Goal: Task Accomplishment & Management: Manage account settings

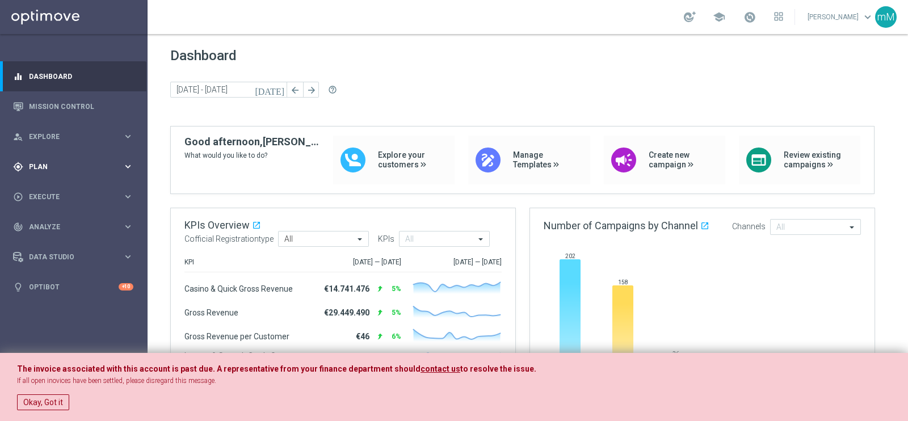
click at [53, 164] on span "Plan" at bounding box center [76, 166] width 94 height 7
click at [67, 187] on link "Target Groups" at bounding box center [73, 189] width 88 height 9
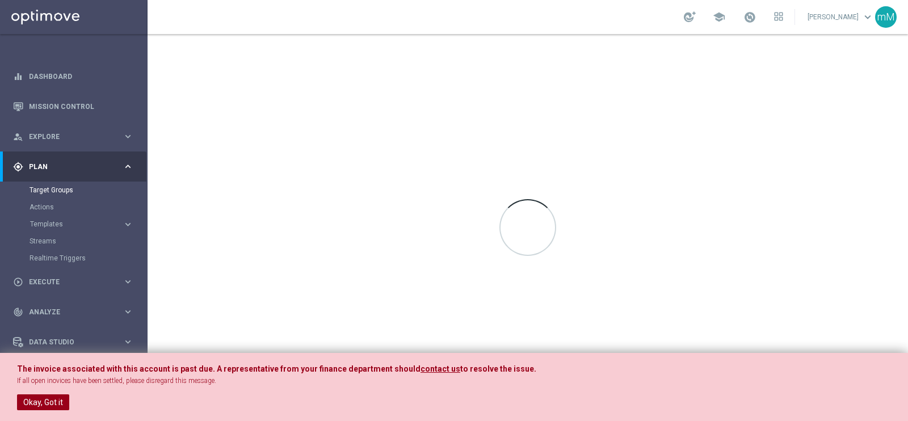
click at [51, 400] on button "Okay, Got it" at bounding box center [43, 402] width 52 height 16
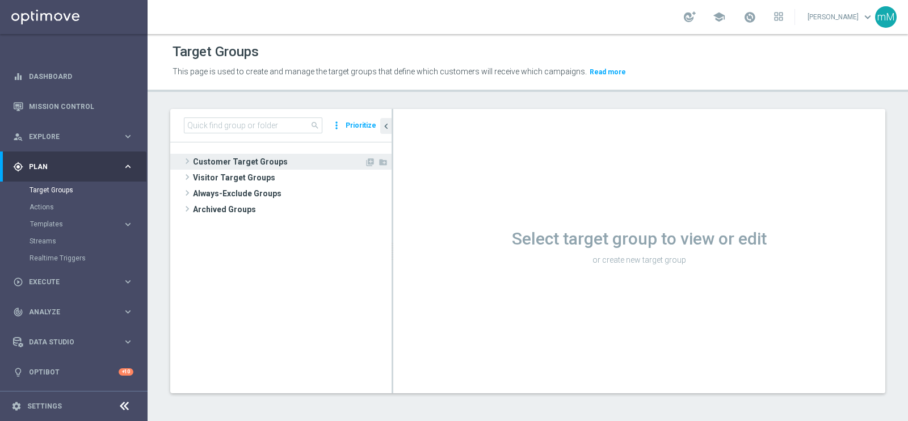
click at [247, 161] on span "Customer Target Groups" at bounding box center [278, 162] width 171 height 16
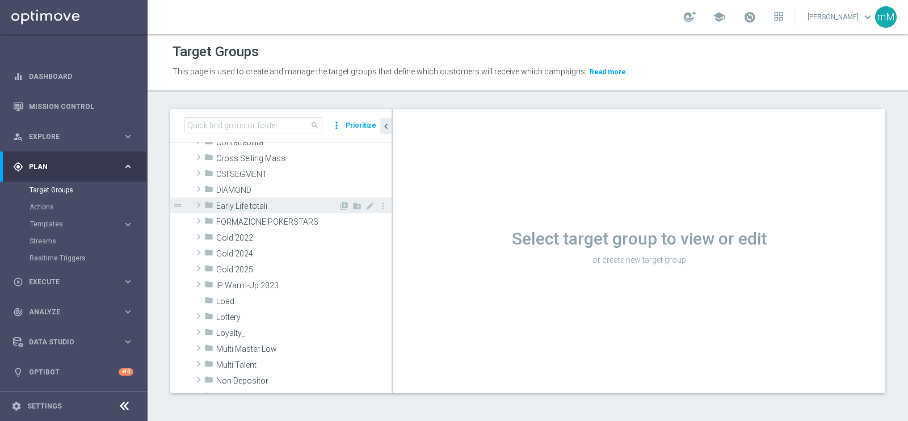
scroll to position [132, 0]
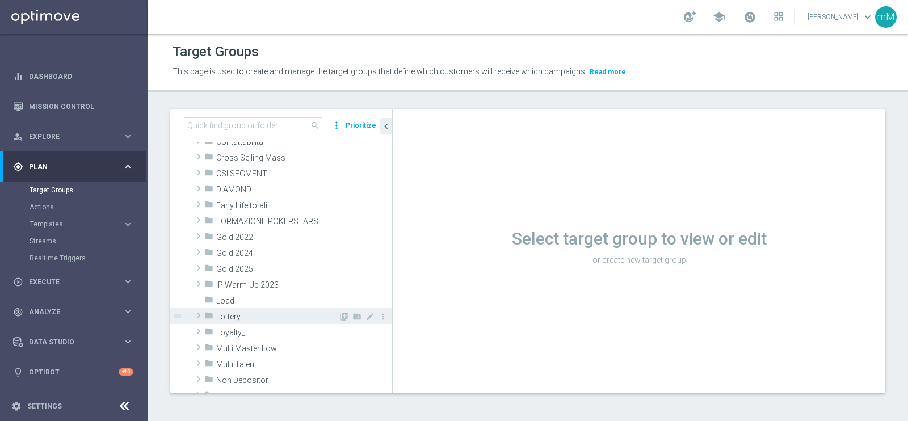
click at [247, 322] on div "folder Lottery" at bounding box center [271, 316] width 134 height 16
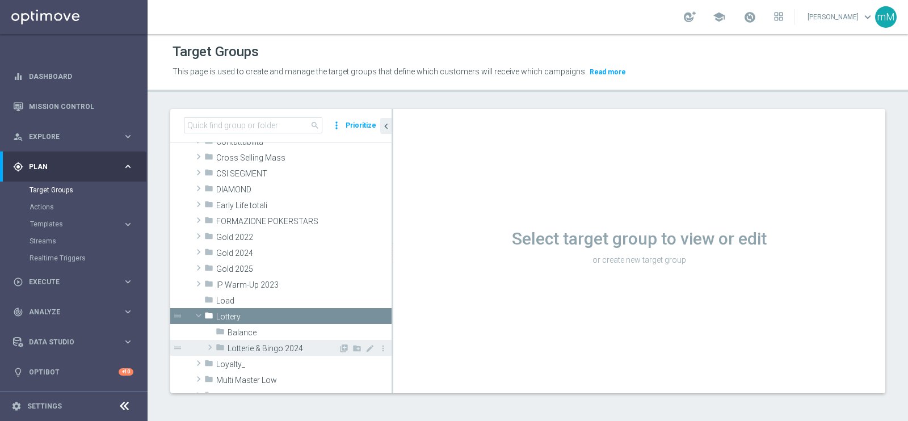
click at [255, 346] on span "Lotterie & Bingo 2024" at bounding box center [282, 349] width 111 height 10
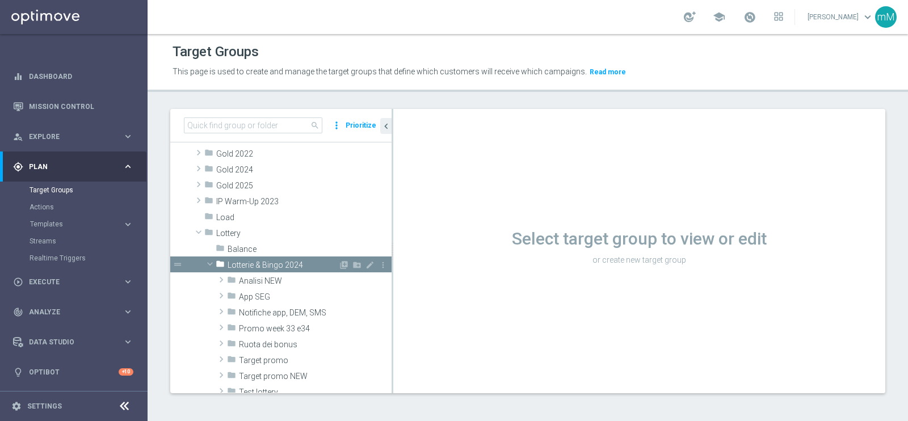
scroll to position [230, 0]
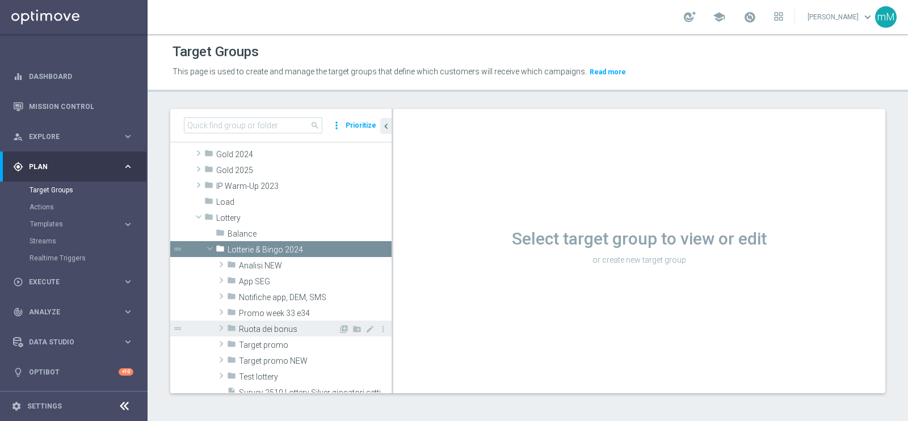
click at [273, 324] on span "Ruota dei bonus" at bounding box center [288, 329] width 99 height 10
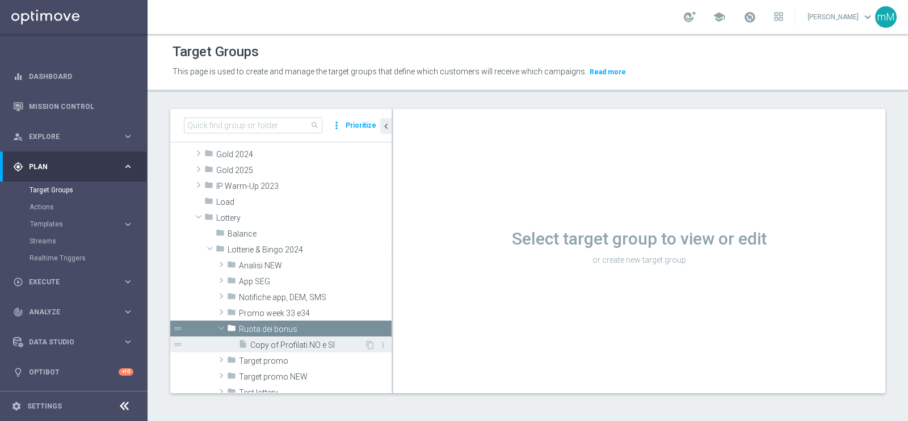
click at [295, 344] on span "Copy of Profilati NO e SI" at bounding box center [307, 345] width 114 height 10
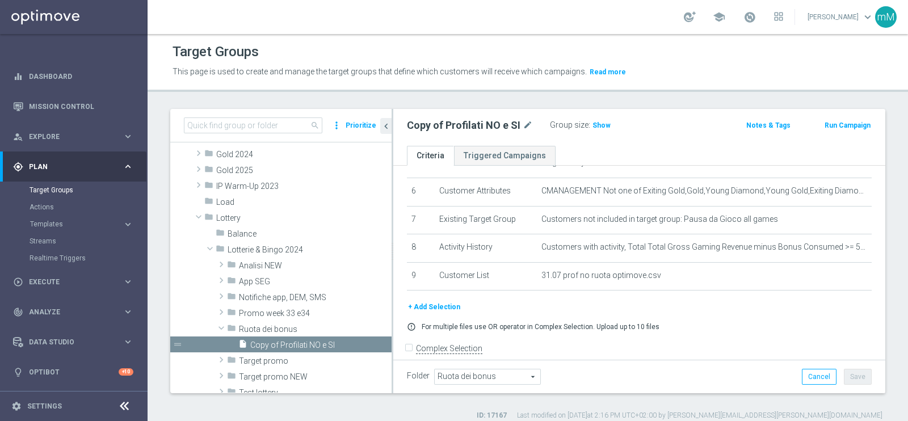
scroll to position [178, 0]
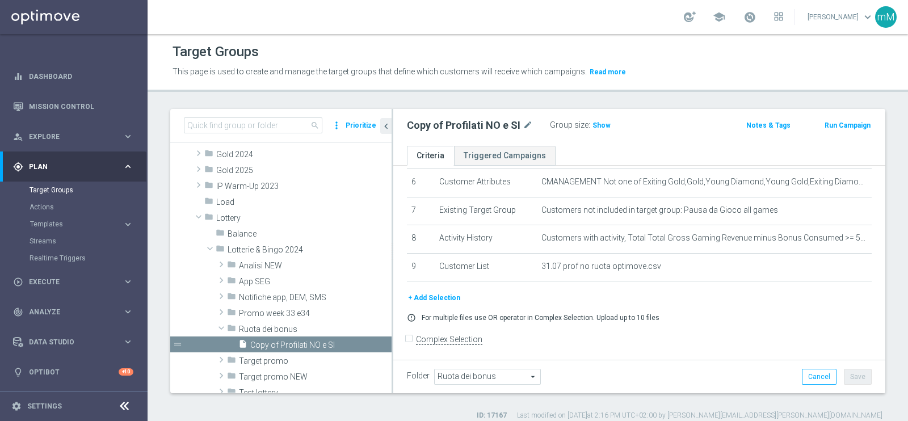
click at [448, 293] on button "+ Add Selection" at bounding box center [434, 298] width 54 height 12
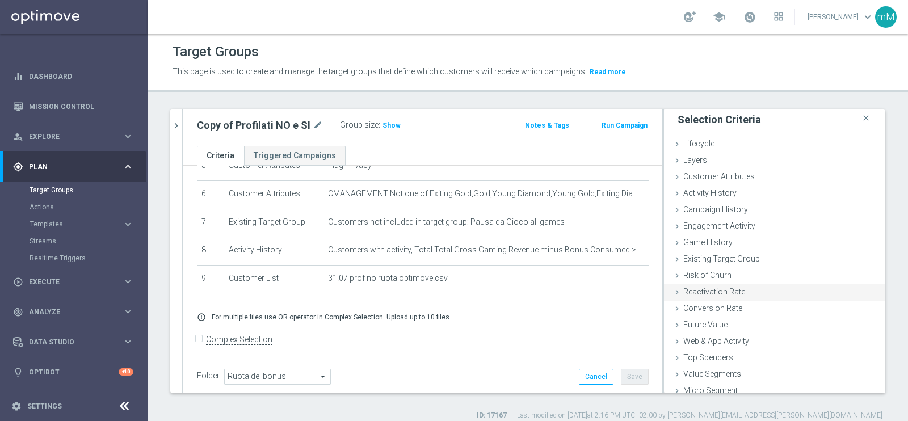
scroll to position [23, 0]
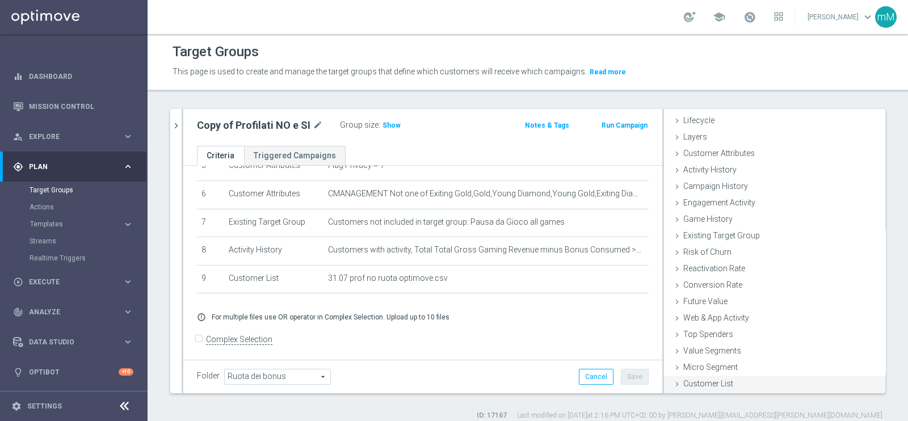
click at [711, 382] on span "Customer List" at bounding box center [708, 383] width 50 height 9
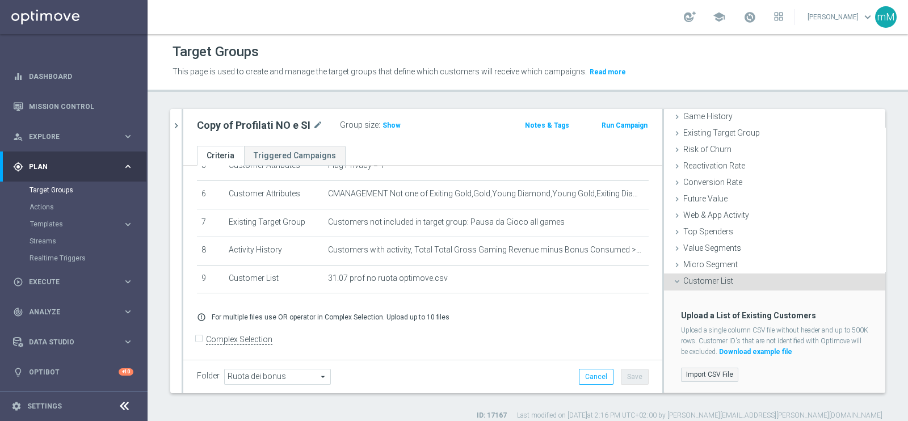
click at [694, 375] on label "Import CSV File" at bounding box center [709, 375] width 57 height 14
click at [0, 0] on input "Import CSV File" at bounding box center [0, 0] width 0 height 0
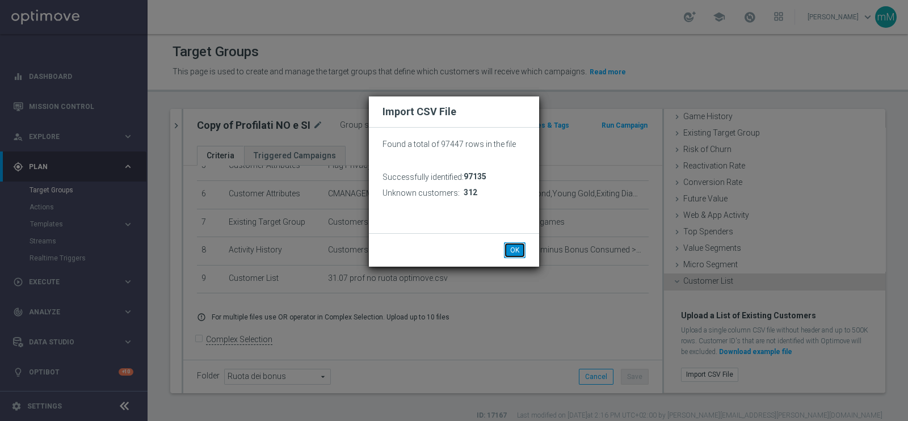
click at [510, 248] on button "OK" at bounding box center [515, 250] width 22 height 16
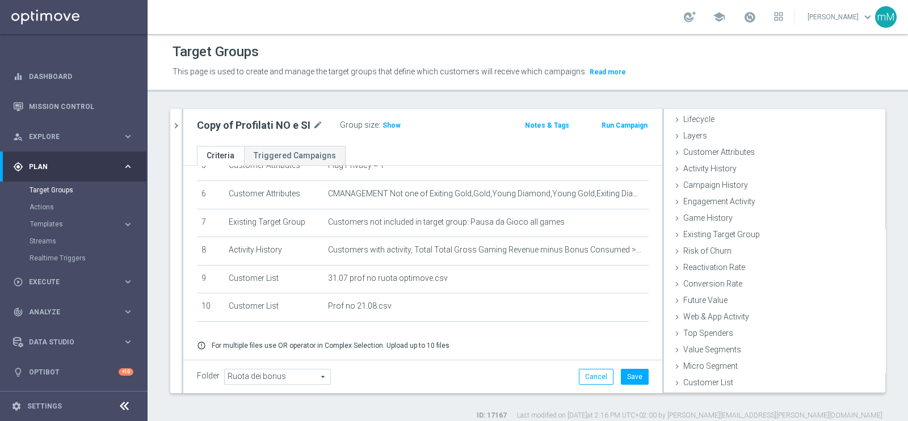
scroll to position [23, 0]
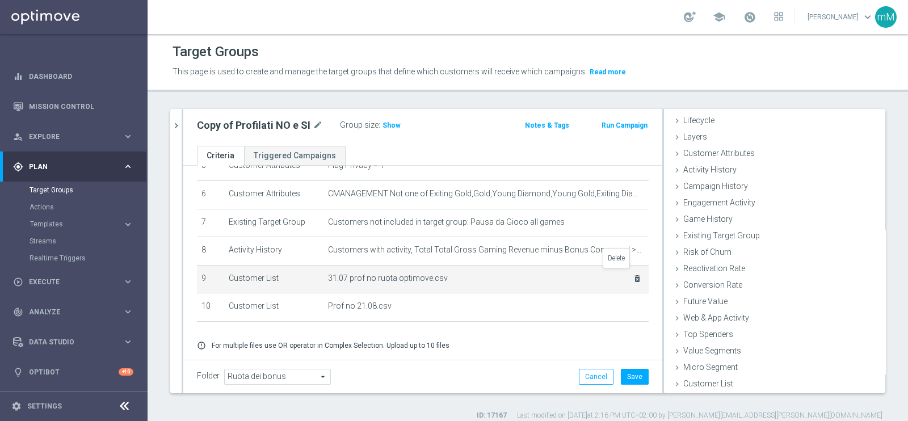
click at [632, 274] on icon "delete_forever" at bounding box center [636, 278] width 9 height 9
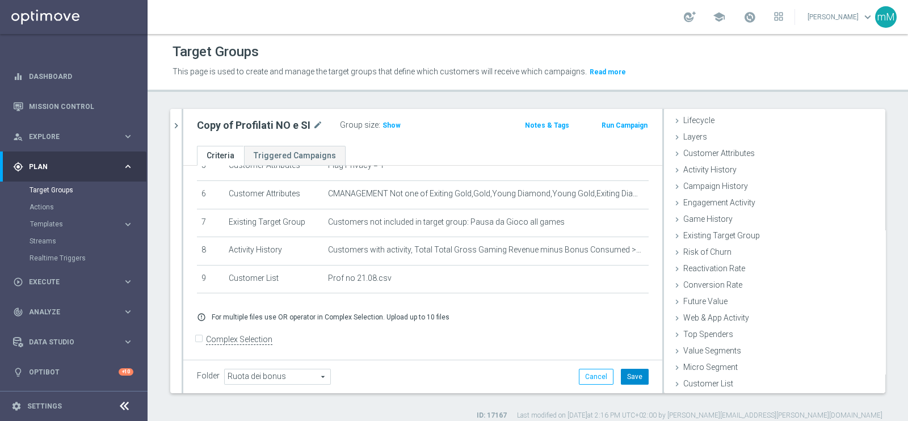
click at [621, 372] on button "Save" at bounding box center [635, 377] width 28 height 16
click at [395, 126] on h3 "Show" at bounding box center [391, 125] width 20 height 12
click at [394, 124] on span "38,813" at bounding box center [395, 126] width 24 height 11
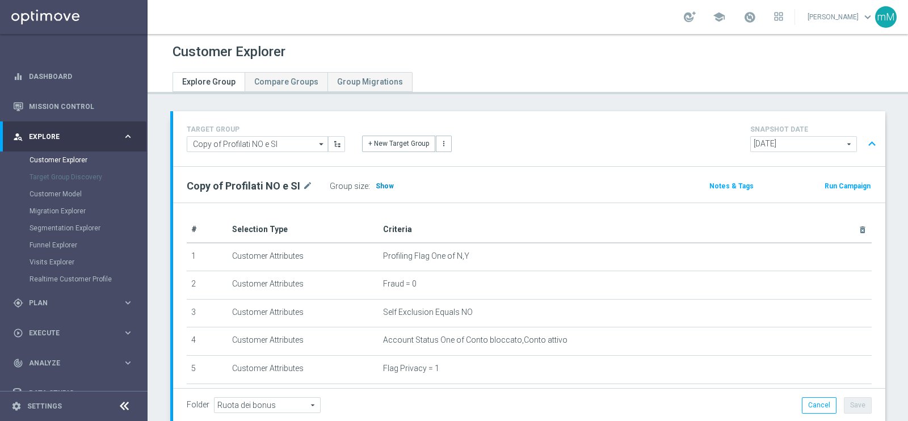
click at [385, 185] on span "Show" at bounding box center [384, 186] width 18 height 8
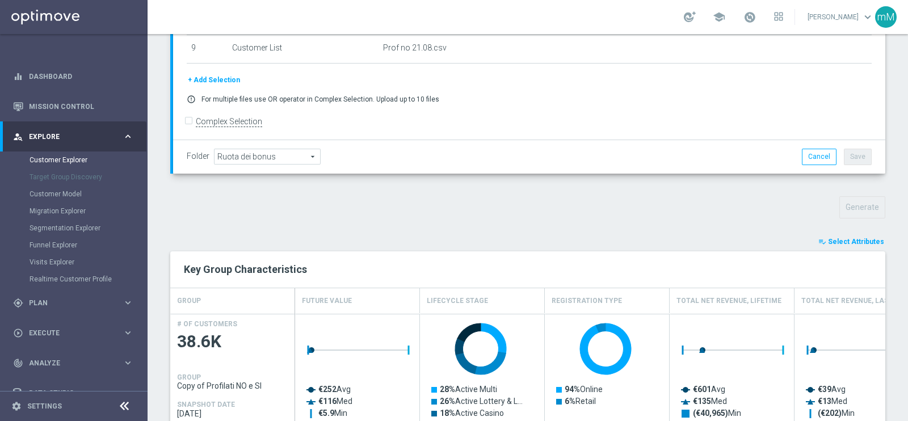
scroll to position [250, 0]
click at [851, 240] on span "Select Attributes" at bounding box center [856, 241] width 56 height 8
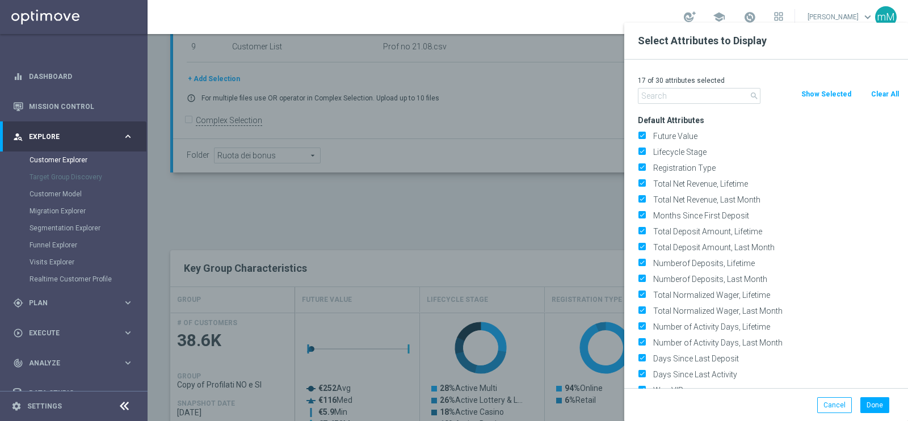
click at [890, 88] on button "Clear All" at bounding box center [885, 94] width 30 height 12
checkbox input "false"
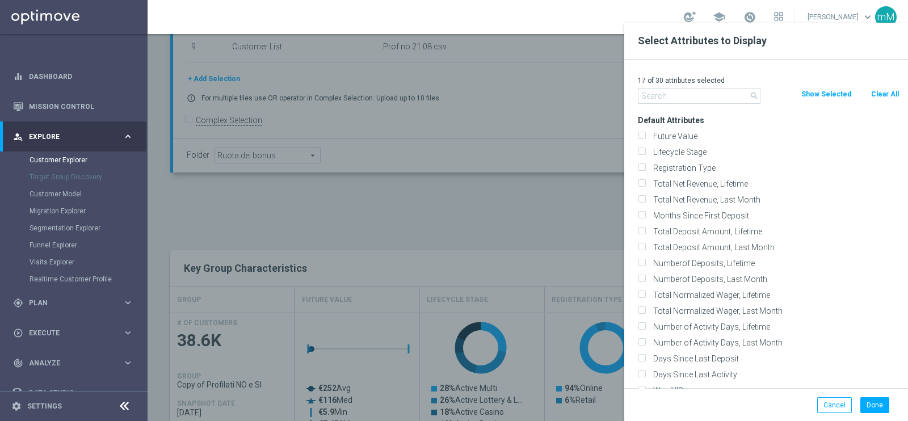
checkbox input "false"
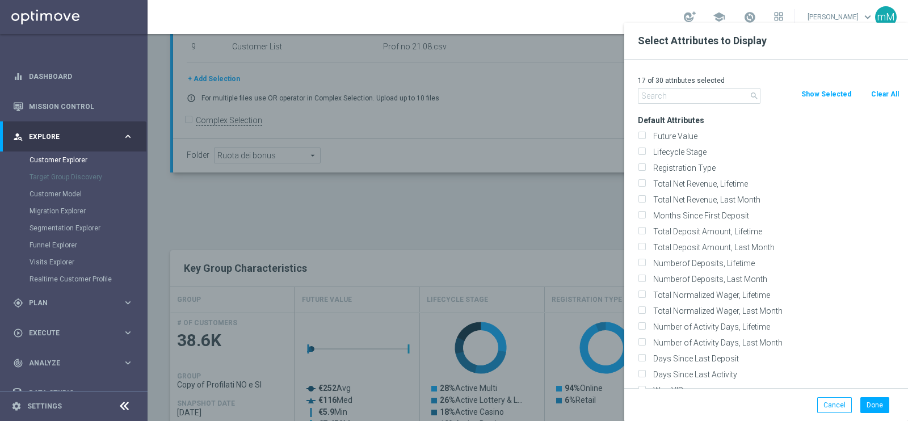
checkbox input "false"
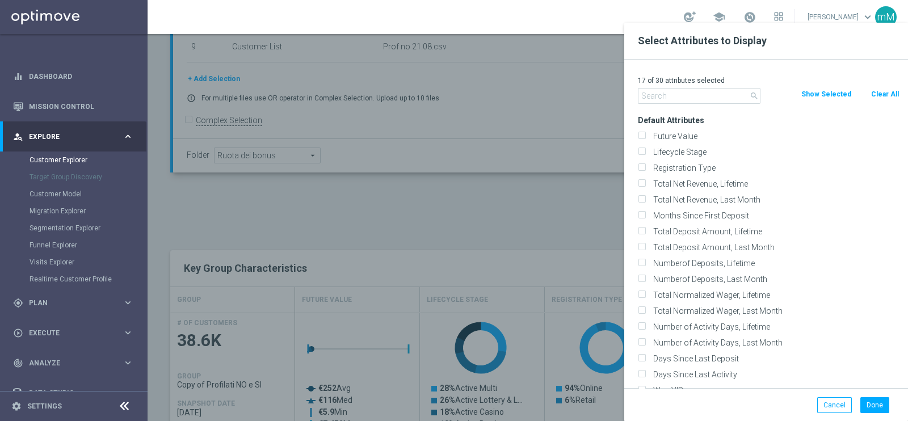
checkbox input "false"
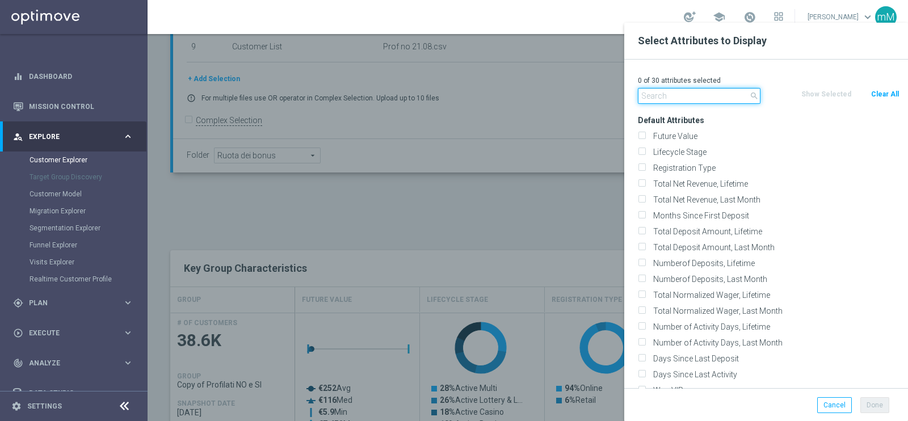
click at [697, 93] on input "text" at bounding box center [699, 96] width 123 height 16
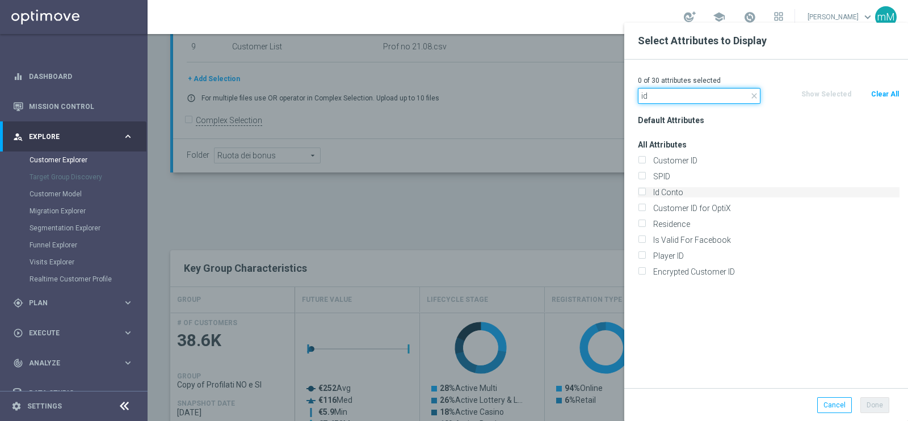
type input "id"
click at [649, 195] on label "Id Conto" at bounding box center [774, 192] width 250 height 10
click at [645, 195] on input "Id Conto" at bounding box center [641, 193] width 7 height 7
checkbox input "true"
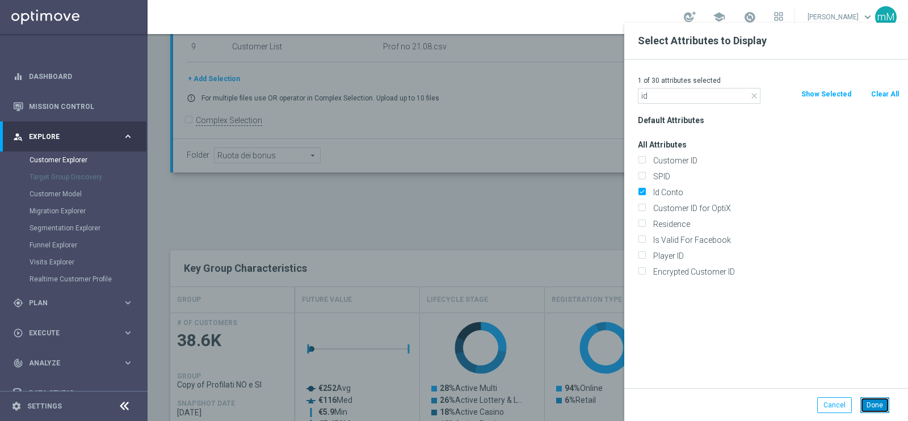
click at [876, 404] on button "Done" at bounding box center [874, 405] width 29 height 16
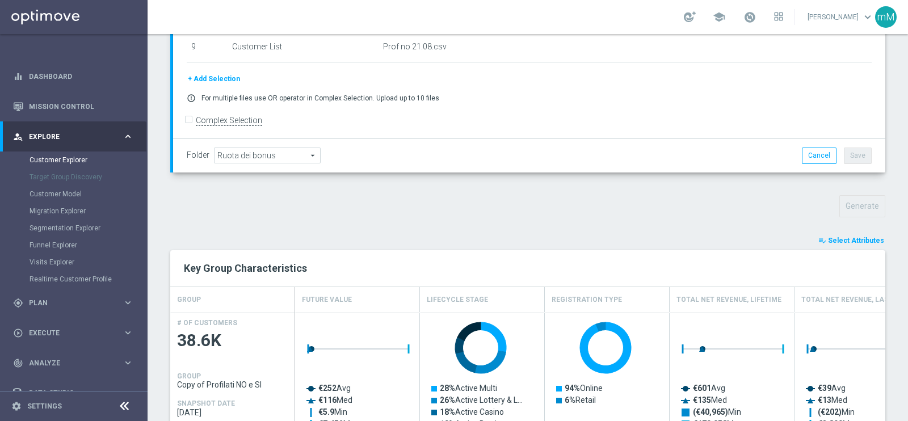
type input "Search"
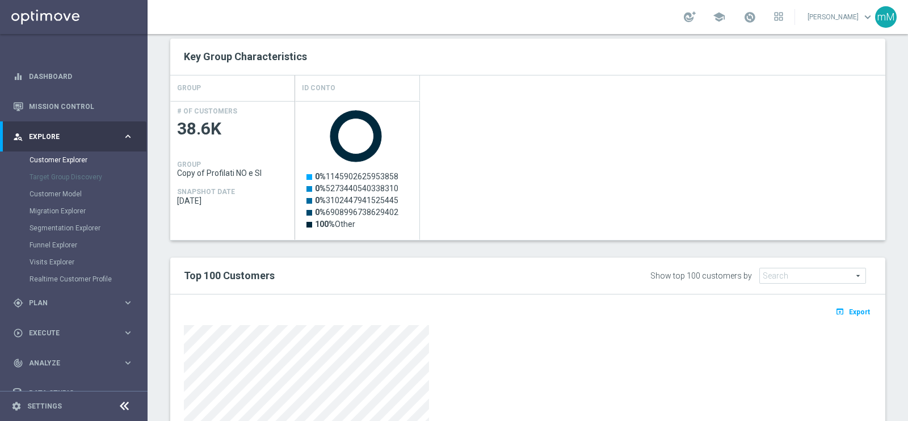
scroll to position [550, 0]
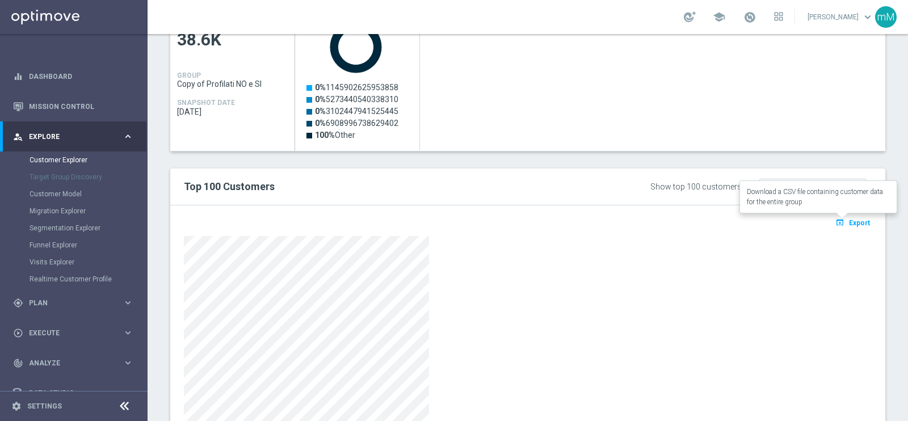
click at [854, 220] on span "Export" at bounding box center [859, 223] width 21 height 8
click at [74, 100] on link "Mission Control" at bounding box center [81, 106] width 104 height 30
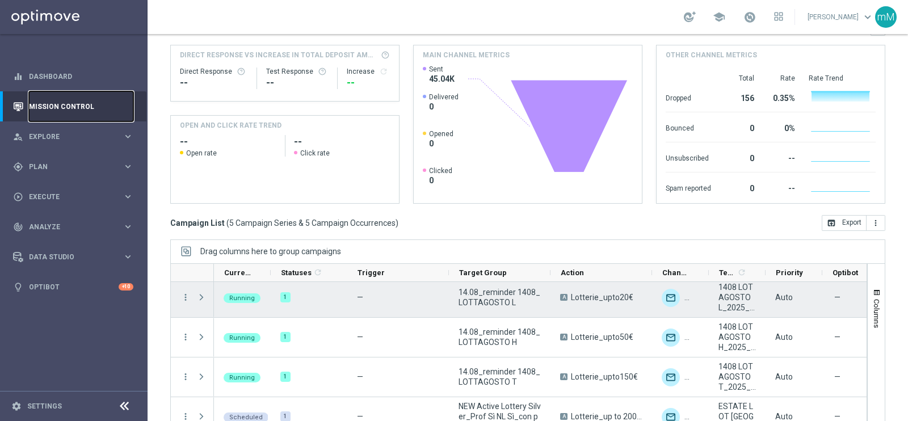
scroll to position [54, 0]
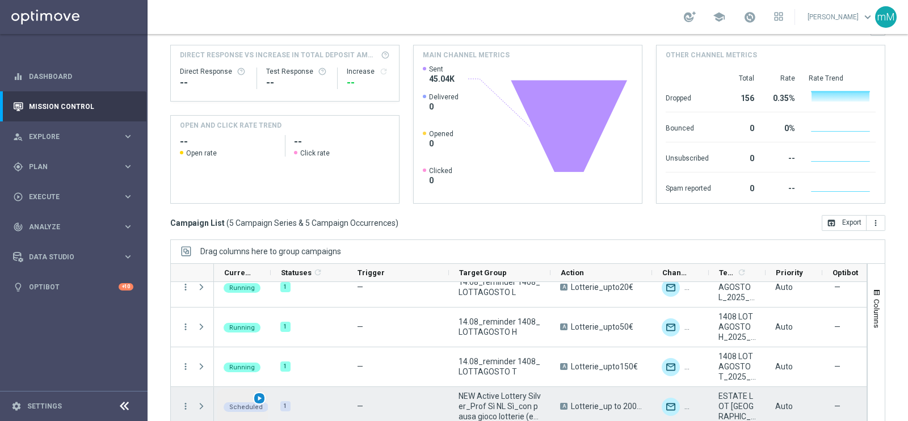
click at [262, 394] on span "play_arrow" at bounding box center [259, 398] width 8 height 8
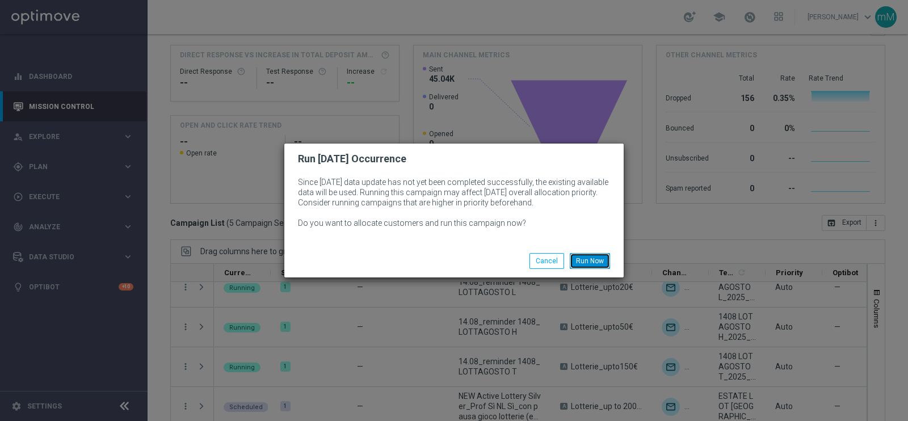
click at [575, 256] on button "Run Now" at bounding box center [589, 261] width 40 height 16
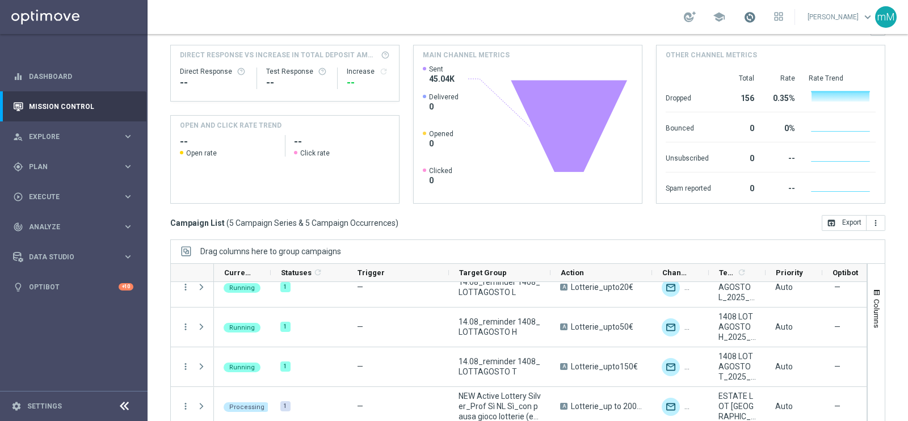
click at [748, 11] on span at bounding box center [749, 17] width 12 height 12
